Goal: Task Accomplishment & Management: Manage account settings

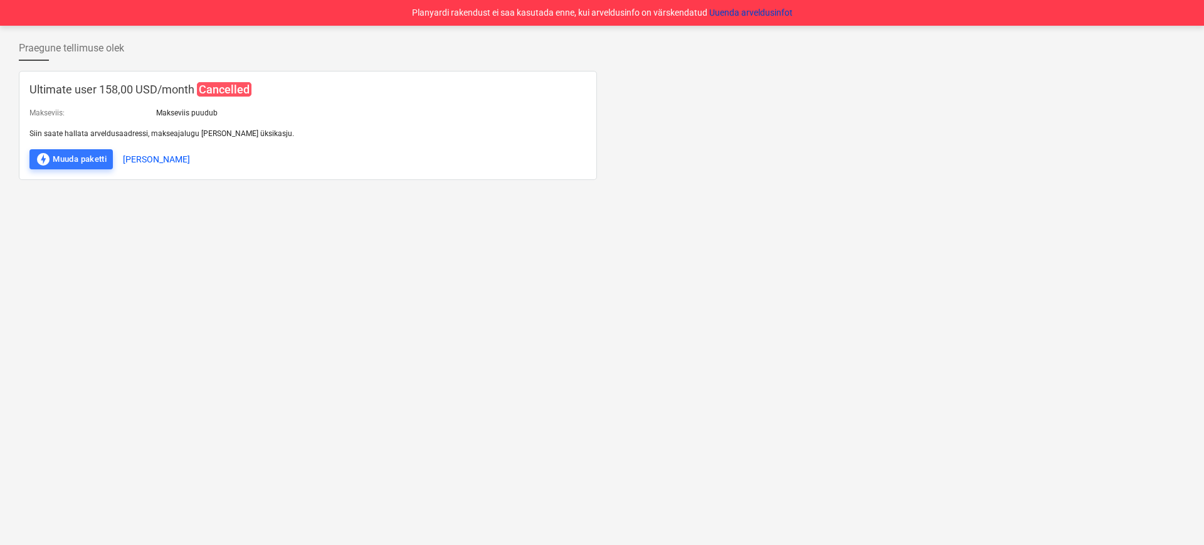
click at [772, 8] on button "Uuenda arveldusinfot" at bounding box center [750, 12] width 83 height 13
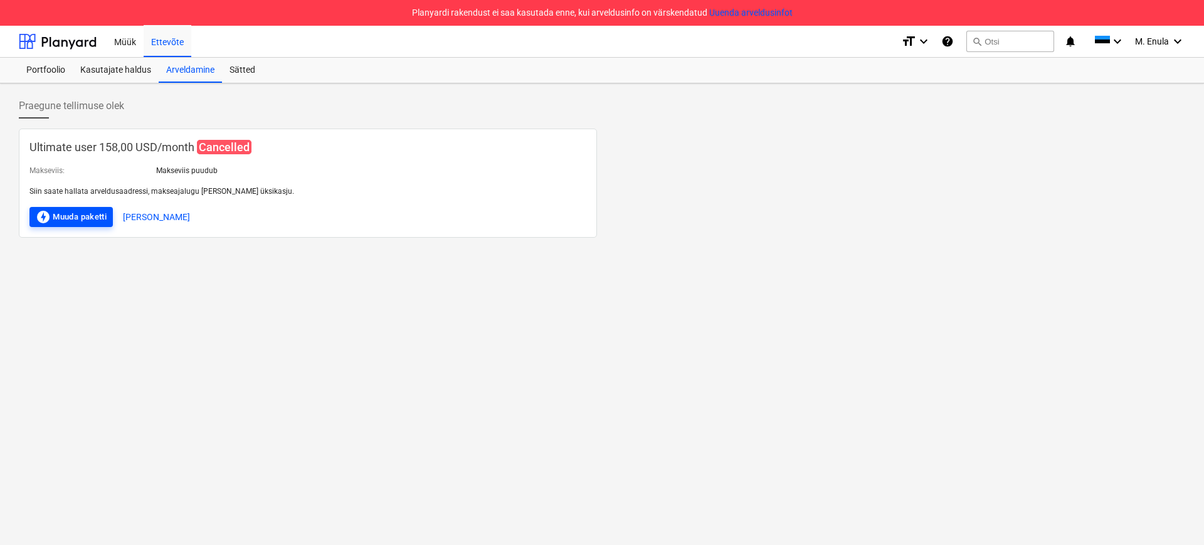
click at [83, 220] on div "offline_bolt Muuda paketti" at bounding box center [71, 216] width 71 height 15
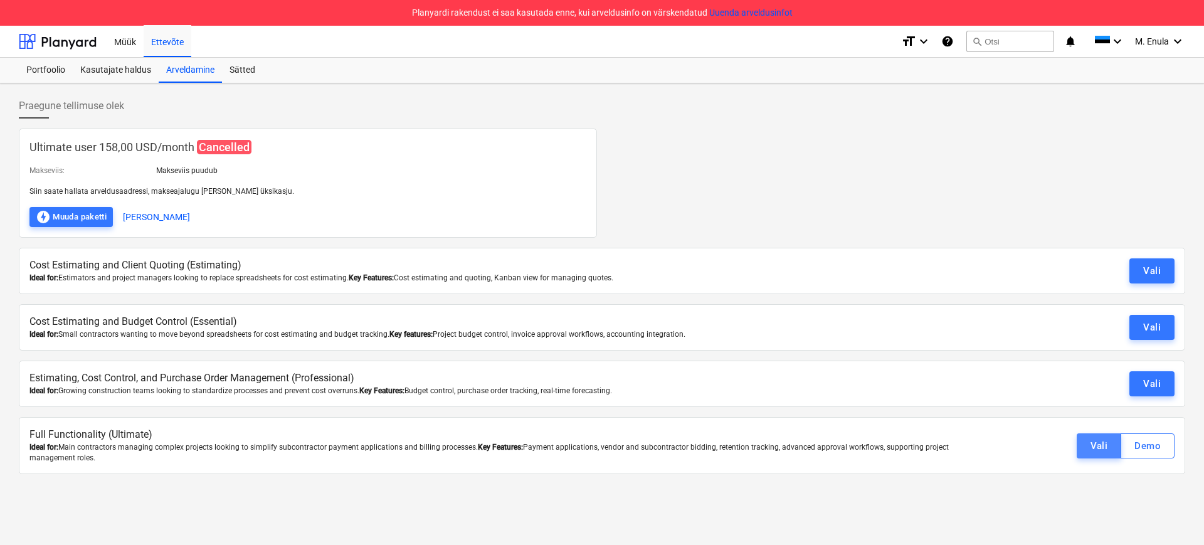
click at [1097, 447] on div "Vali" at bounding box center [1099, 446] width 18 height 16
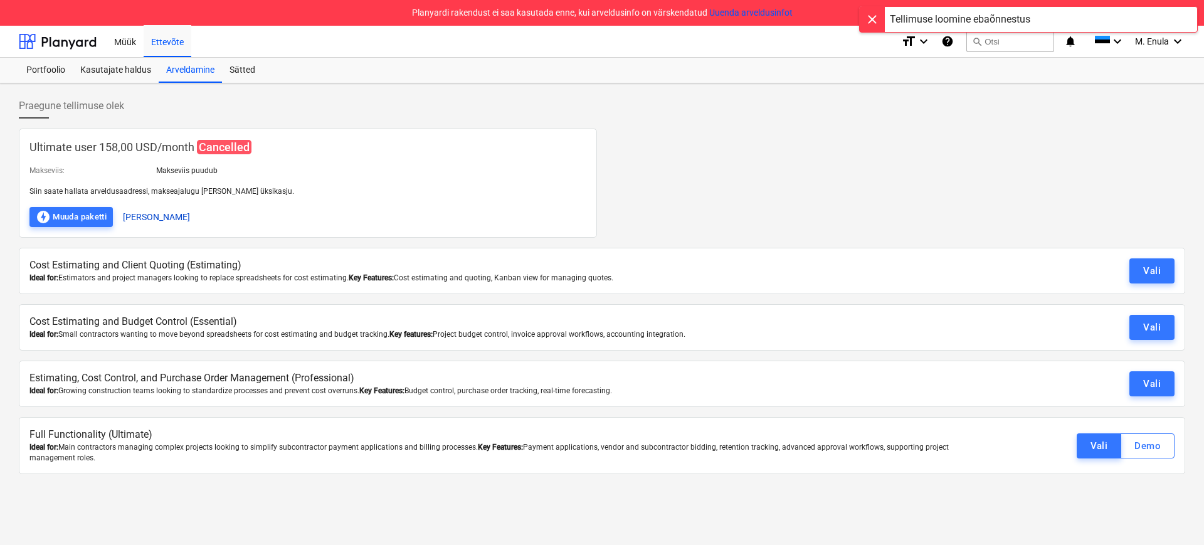
click at [157, 218] on button "[PERSON_NAME]" at bounding box center [156, 217] width 67 height 20
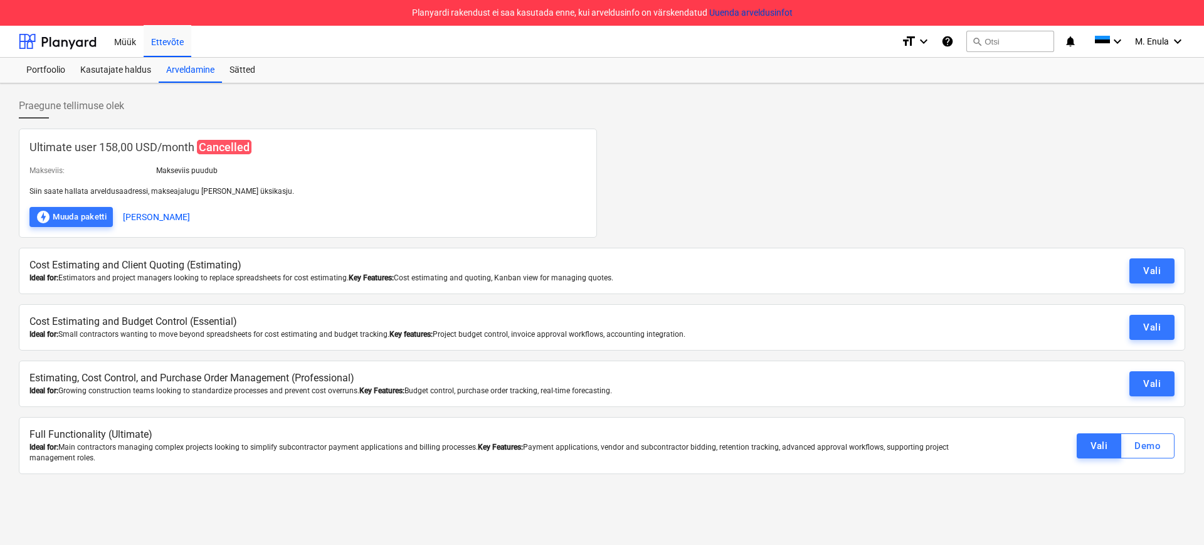
click at [749, 13] on button "Uuenda arveldusinfot" at bounding box center [750, 12] width 83 height 13
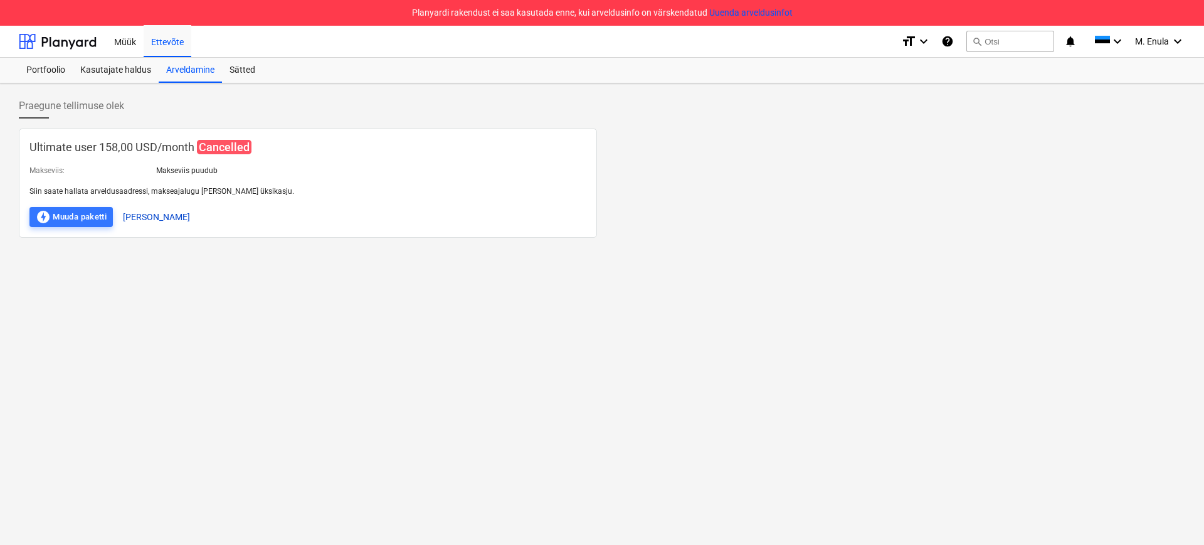
click at [179, 216] on button "[PERSON_NAME]" at bounding box center [156, 217] width 67 height 20
click at [83, 213] on div "offline_bolt Muuda paketti" at bounding box center [71, 216] width 71 height 15
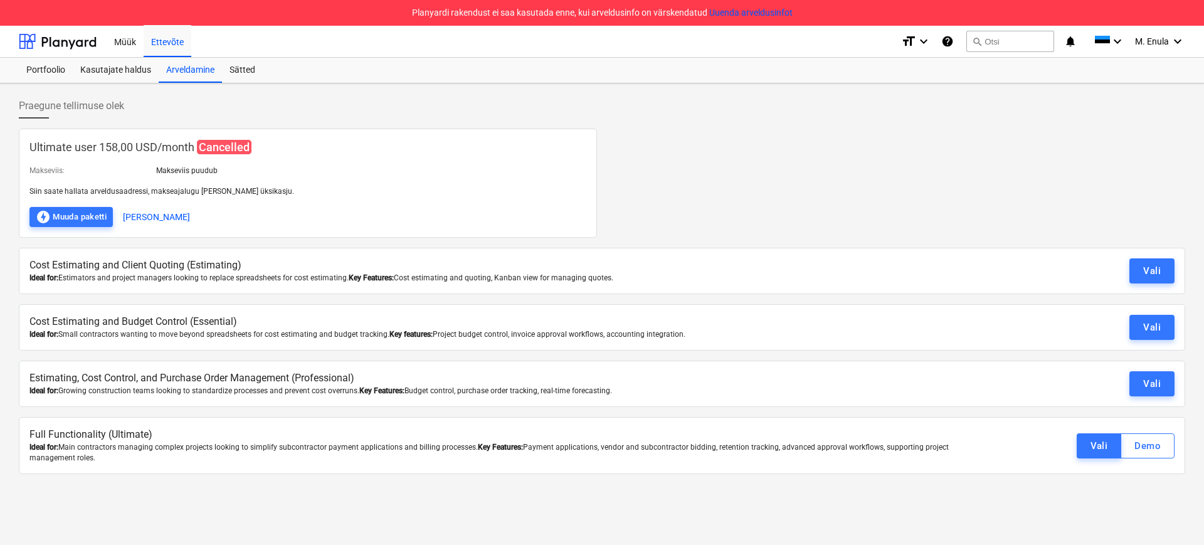
click at [322, 198] on div at bounding box center [307, 202] width 557 height 10
click at [149, 217] on button "[PERSON_NAME]" at bounding box center [156, 217] width 67 height 20
click at [133, 38] on div "Müük" at bounding box center [125, 41] width 37 height 32
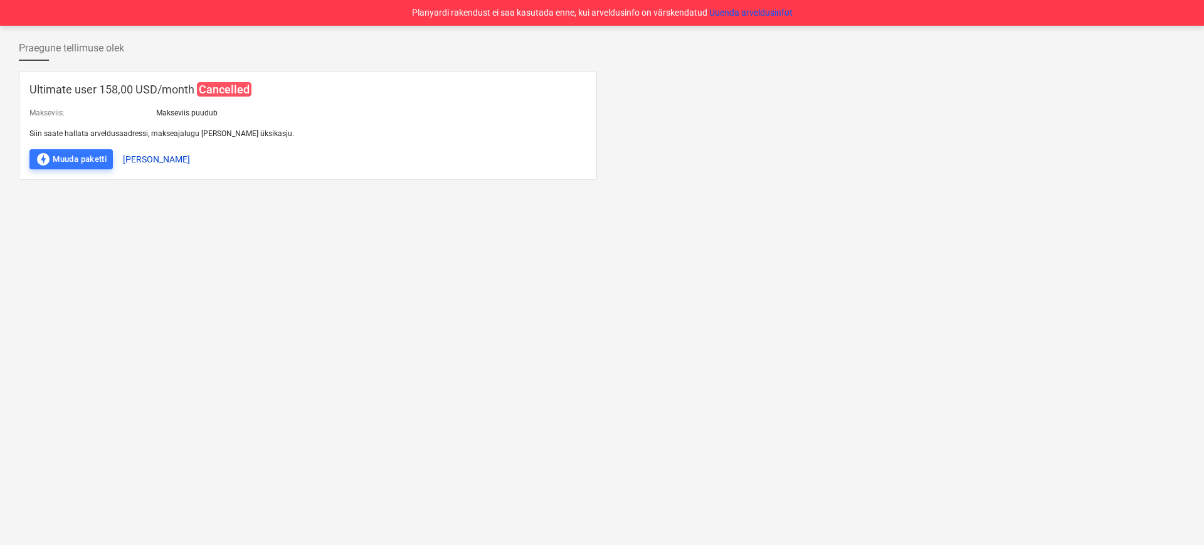
click at [154, 161] on button "[PERSON_NAME]" at bounding box center [156, 159] width 67 height 20
click at [150, 161] on button "[PERSON_NAME]" at bounding box center [156, 159] width 67 height 20
click at [100, 158] on div "offline_bolt Muuda paketti" at bounding box center [71, 159] width 71 height 15
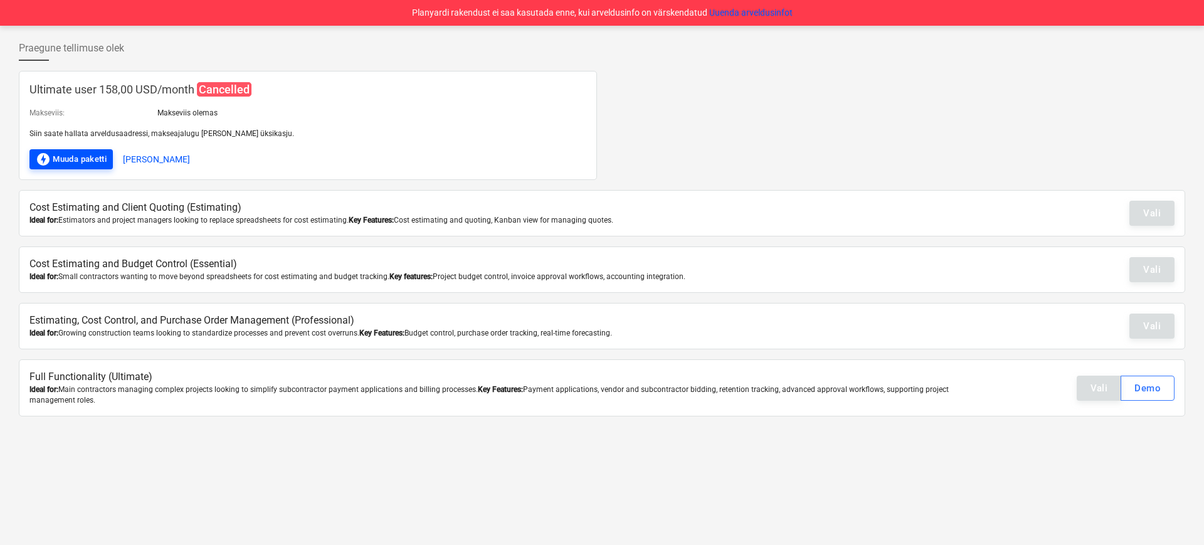
click at [77, 158] on div "offline_bolt Muuda paketti" at bounding box center [71, 159] width 71 height 15
click at [142, 157] on button "[PERSON_NAME]" at bounding box center [156, 159] width 67 height 20
